Goal: Task Accomplishment & Management: Complete application form

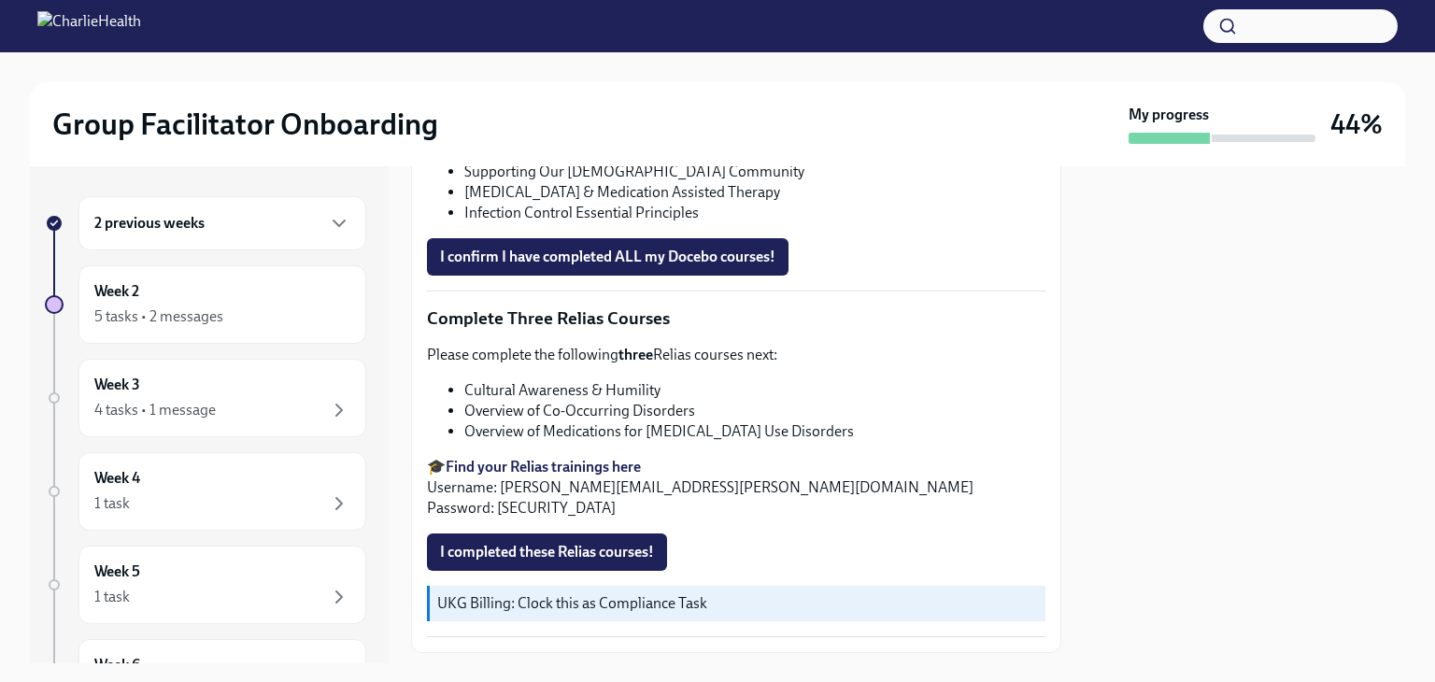
scroll to position [1470, 0]
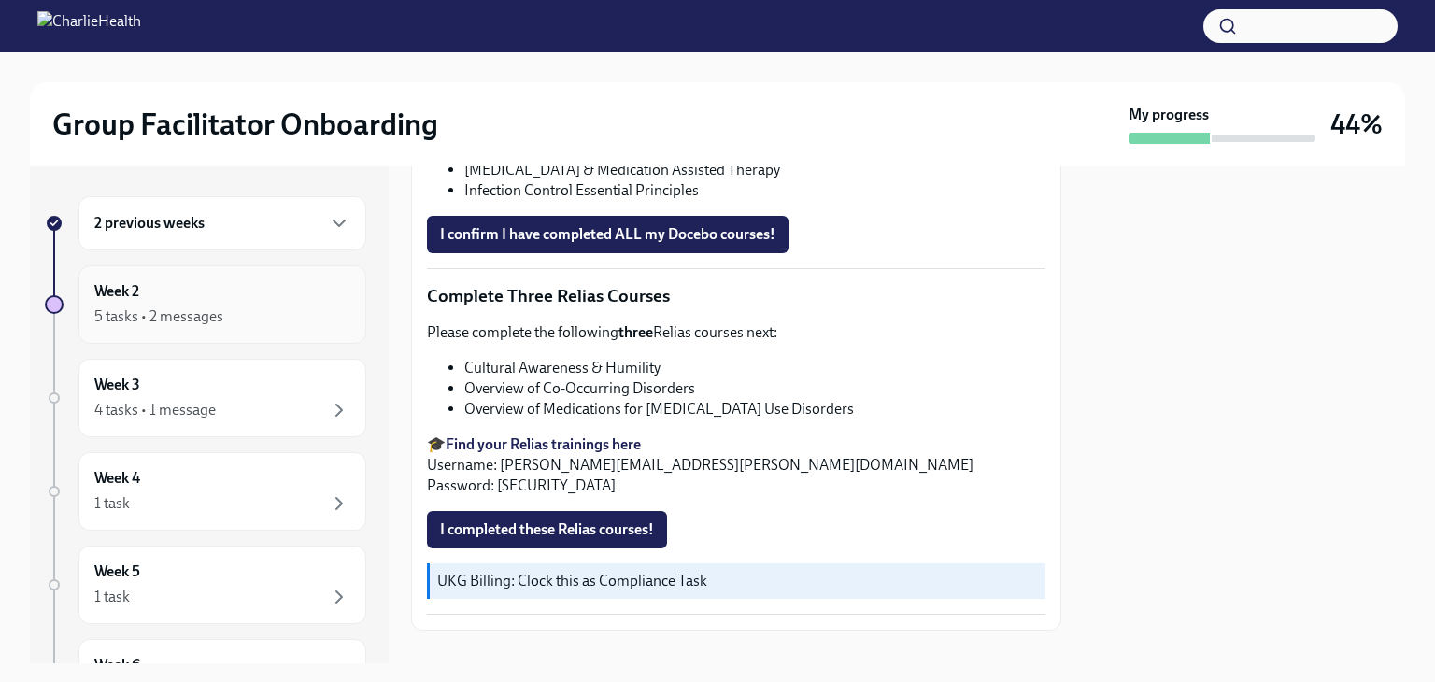
click at [288, 300] on div "Week 2 5 tasks • 2 messages" at bounding box center [222, 304] width 256 height 47
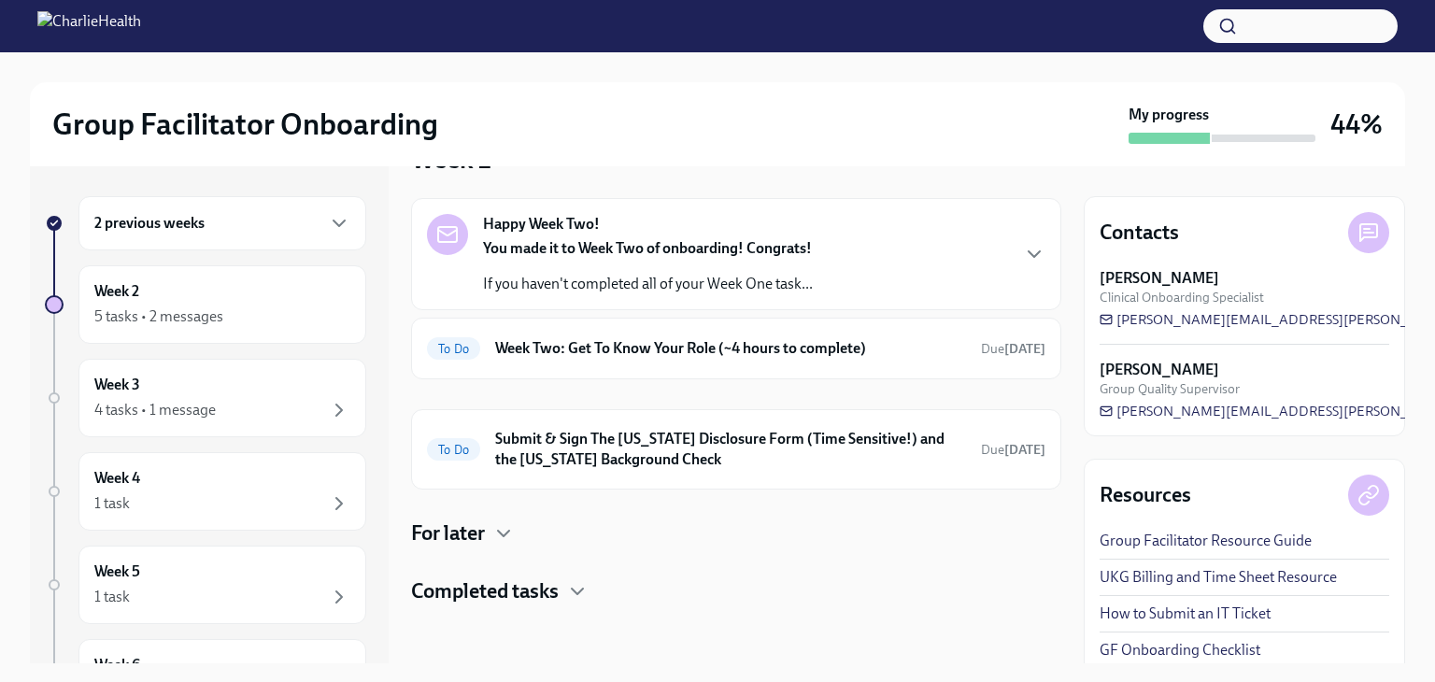
scroll to position [55, 0]
click at [573, 592] on icon "button" at bounding box center [577, 590] width 22 height 22
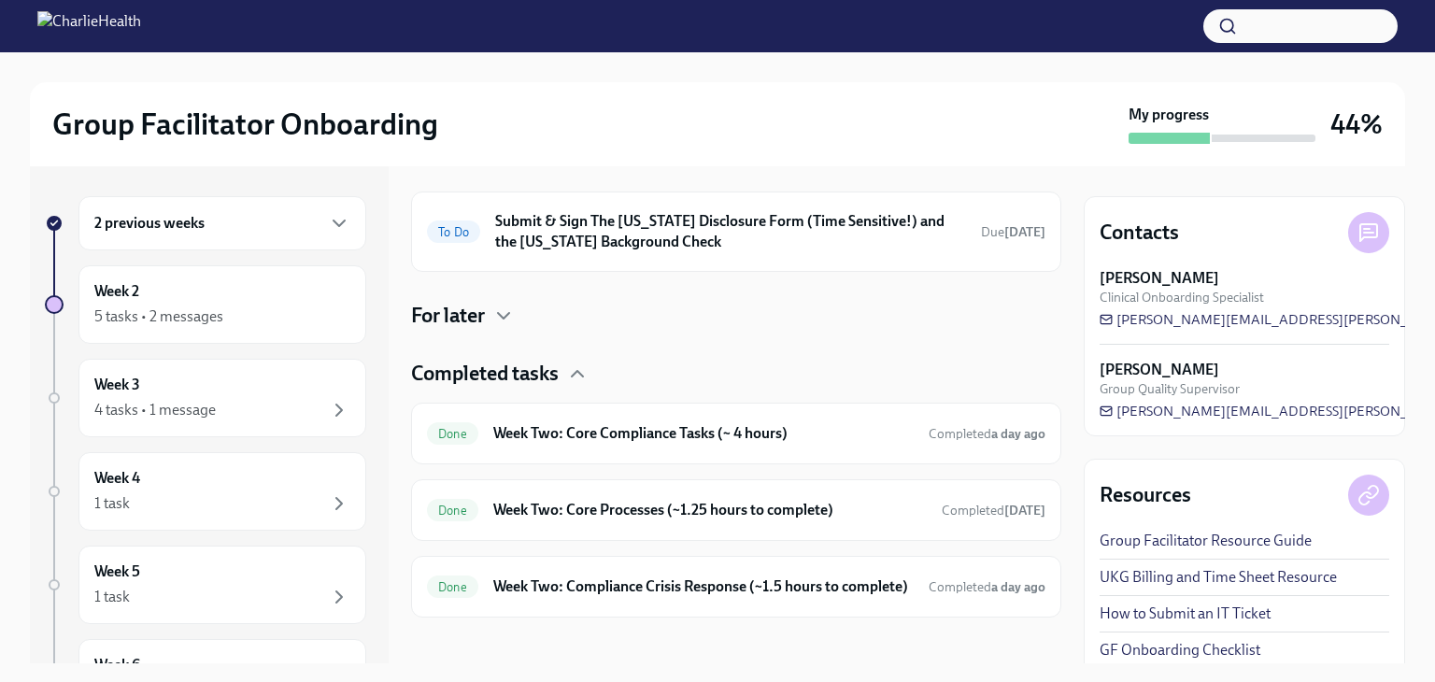
scroll to position [303, 0]
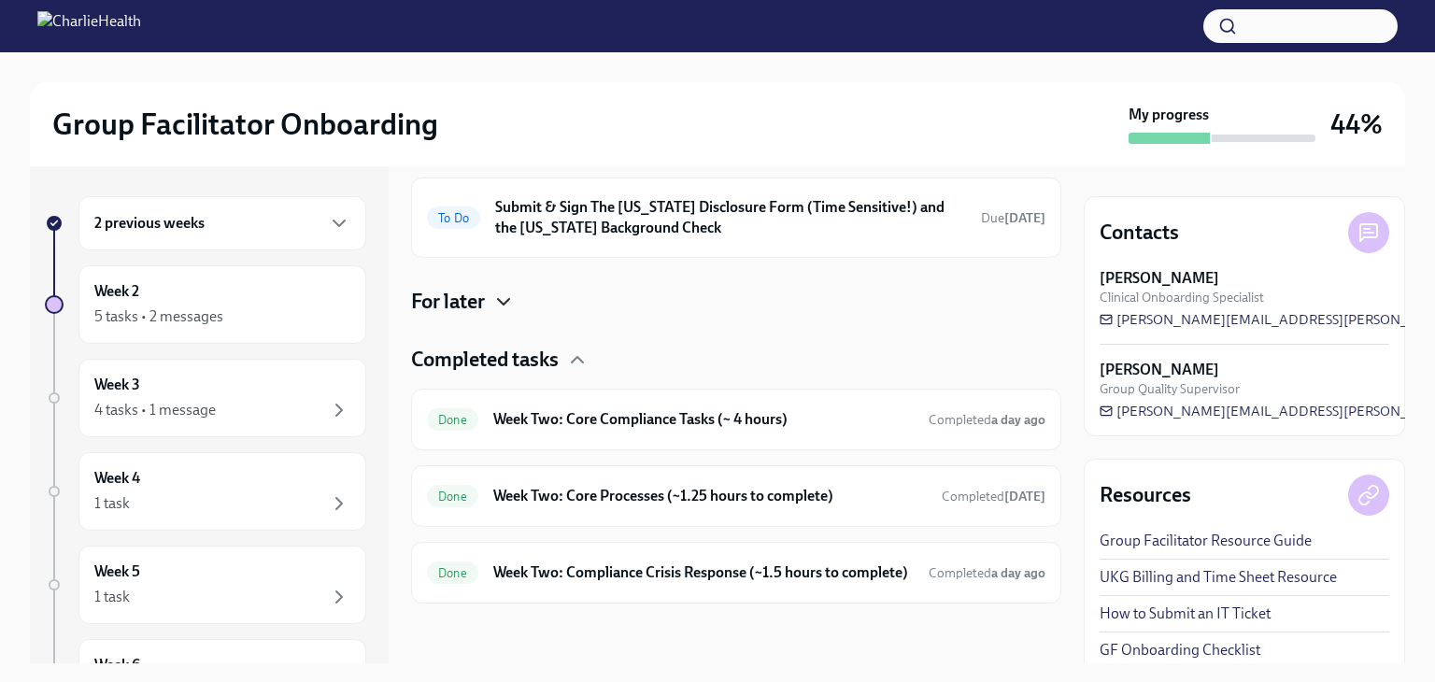
click at [512, 292] on icon "button" at bounding box center [503, 302] width 22 height 22
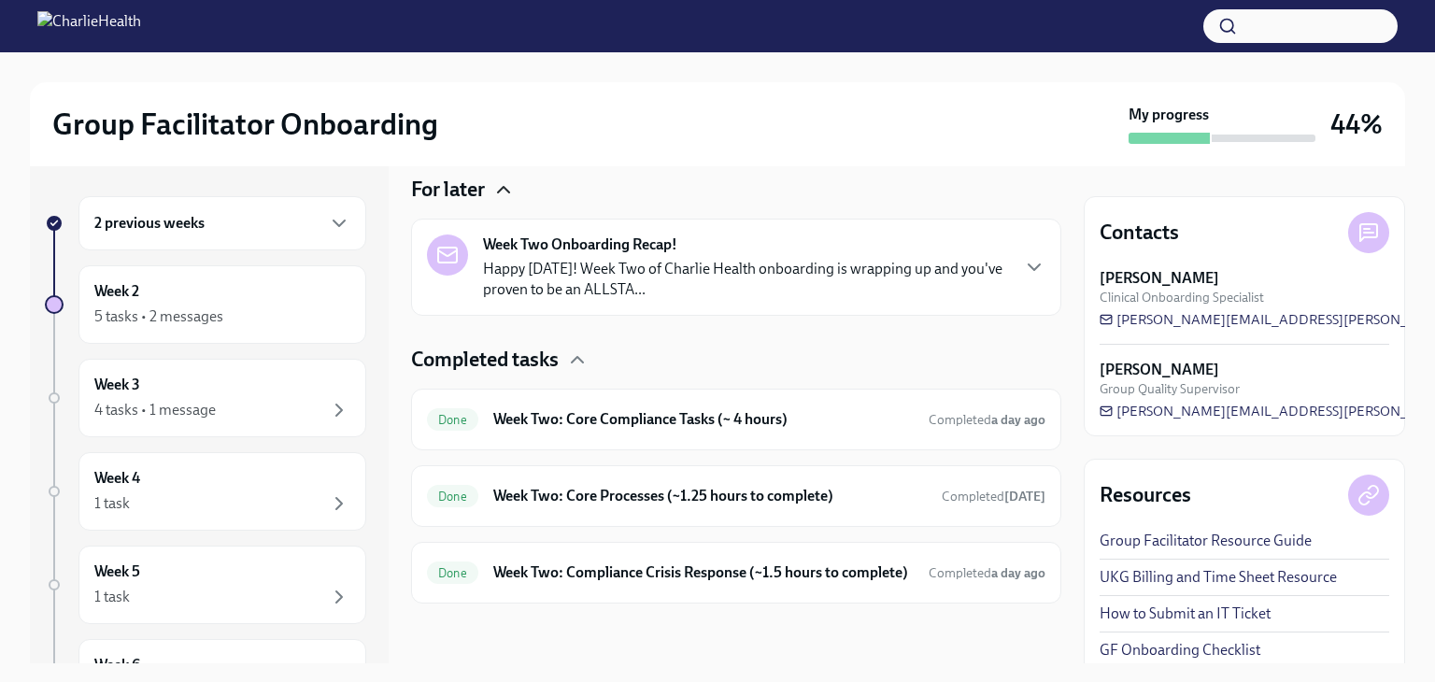
scroll to position [414, 0]
click at [318, 235] on div "2 previous weeks" at bounding box center [222, 223] width 288 height 54
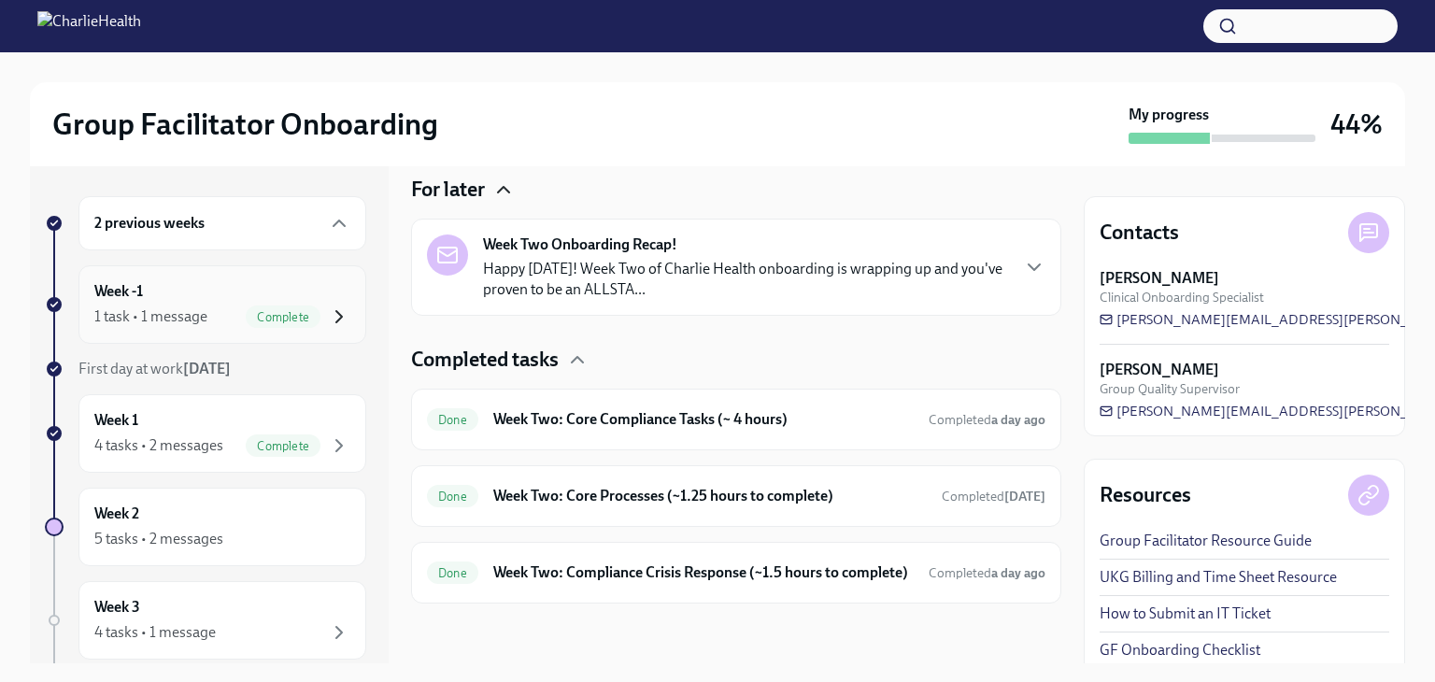
click at [328, 317] on icon "button" at bounding box center [339, 317] width 22 height 22
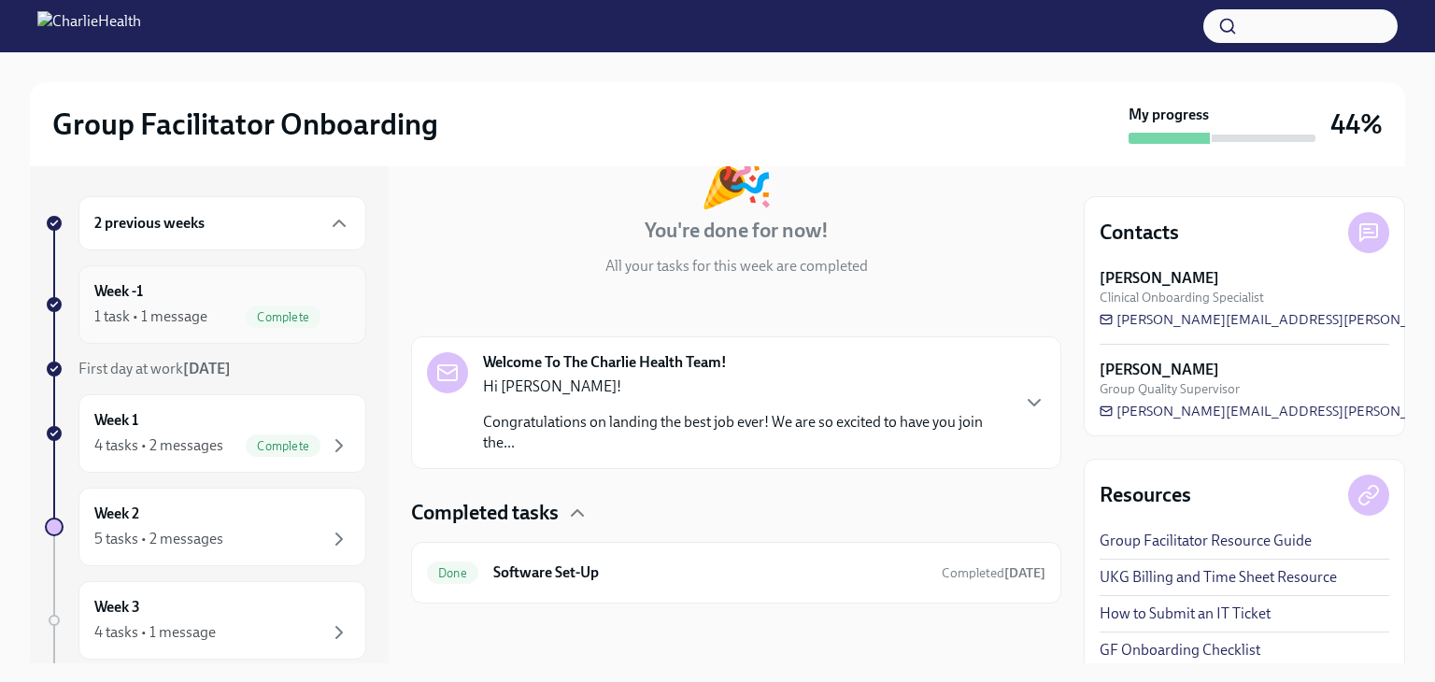
scroll to position [137, 0]
click at [328, 444] on icon "button" at bounding box center [339, 445] width 22 height 22
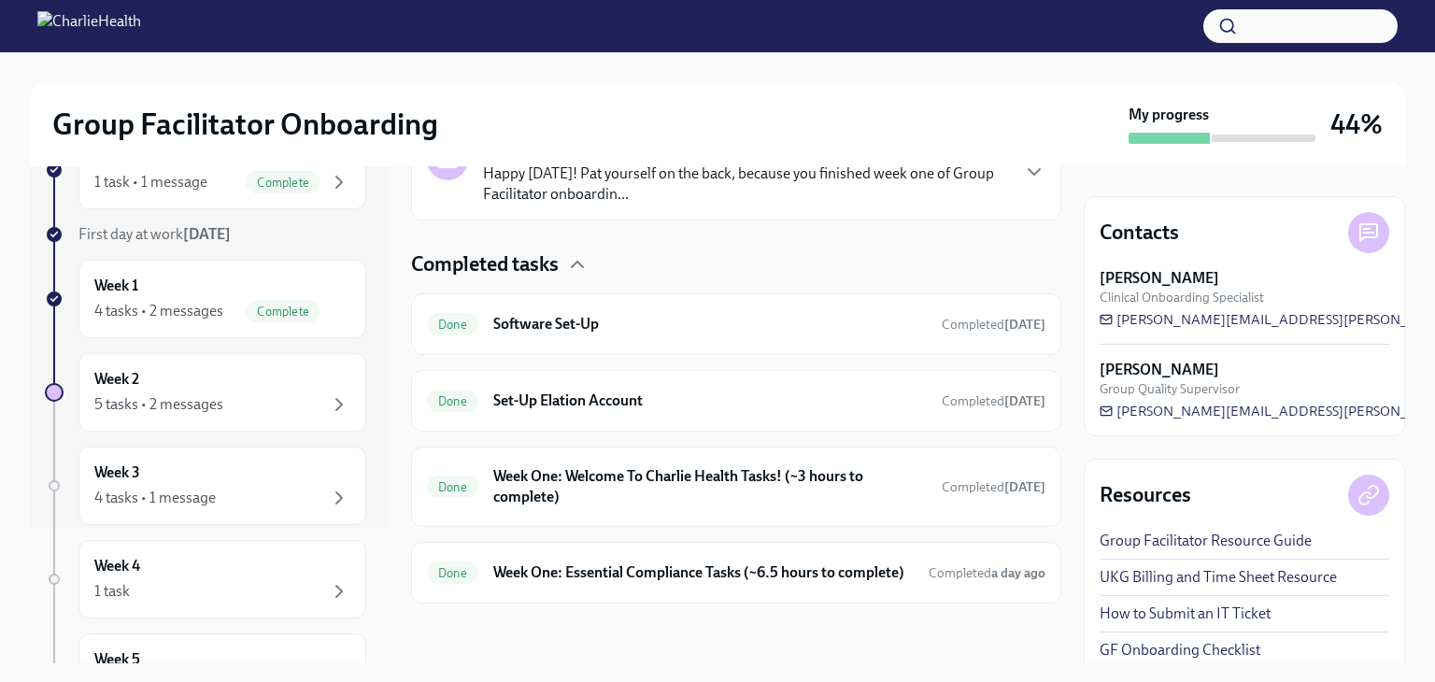
scroll to position [136, 0]
click at [336, 402] on icon "button" at bounding box center [339, 402] width 6 height 11
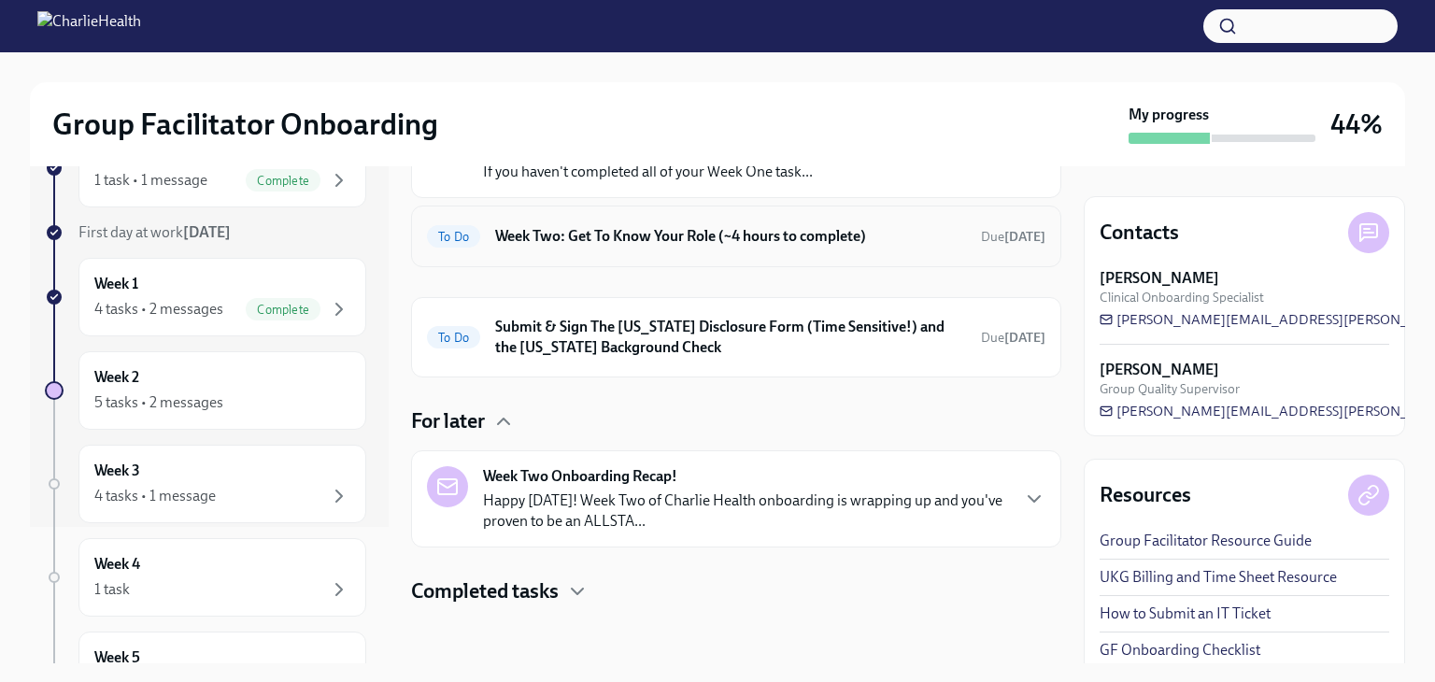
click at [655, 238] on h6 "Week Two: Get To Know Your Role (~4 hours to complete)" at bounding box center [730, 236] width 471 height 21
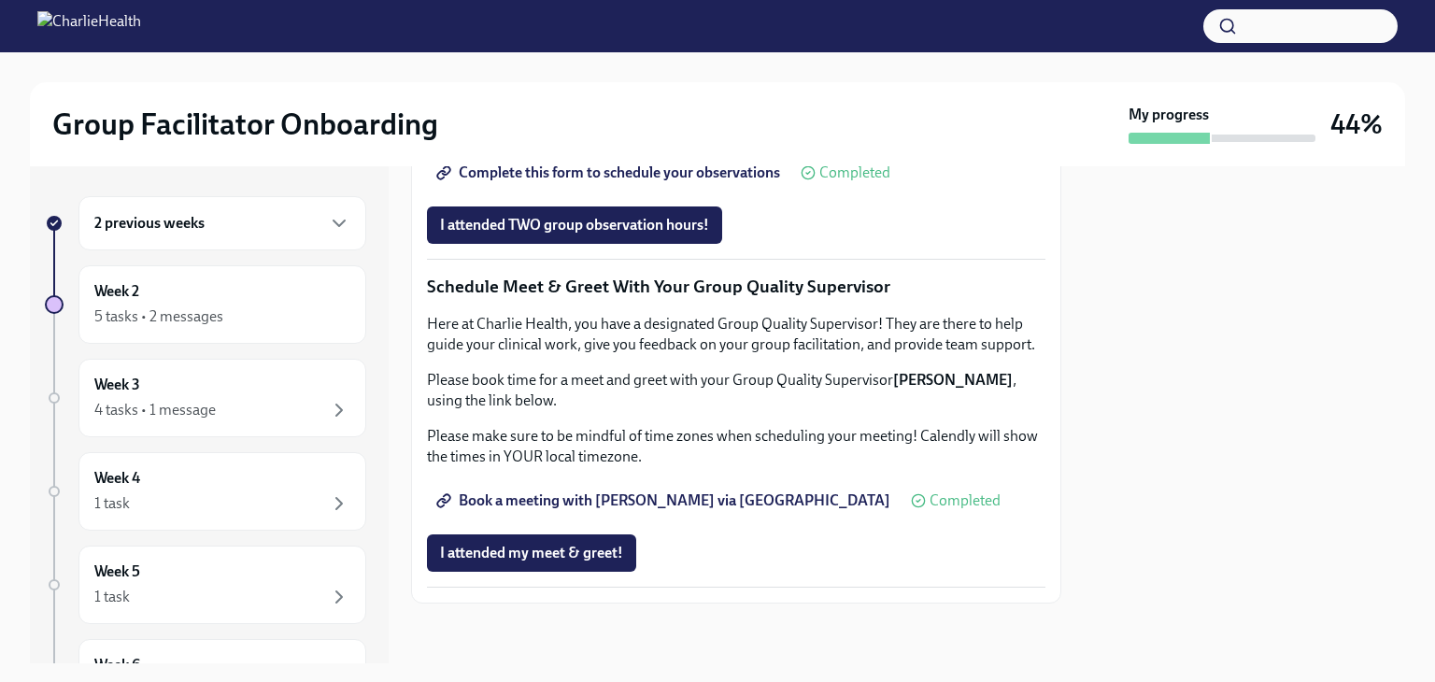
scroll to position [1453, 0]
click at [609, 182] on span "Complete this form to schedule your observations" at bounding box center [610, 173] width 340 height 19
